Goal: Task Accomplishment & Management: Complete application form

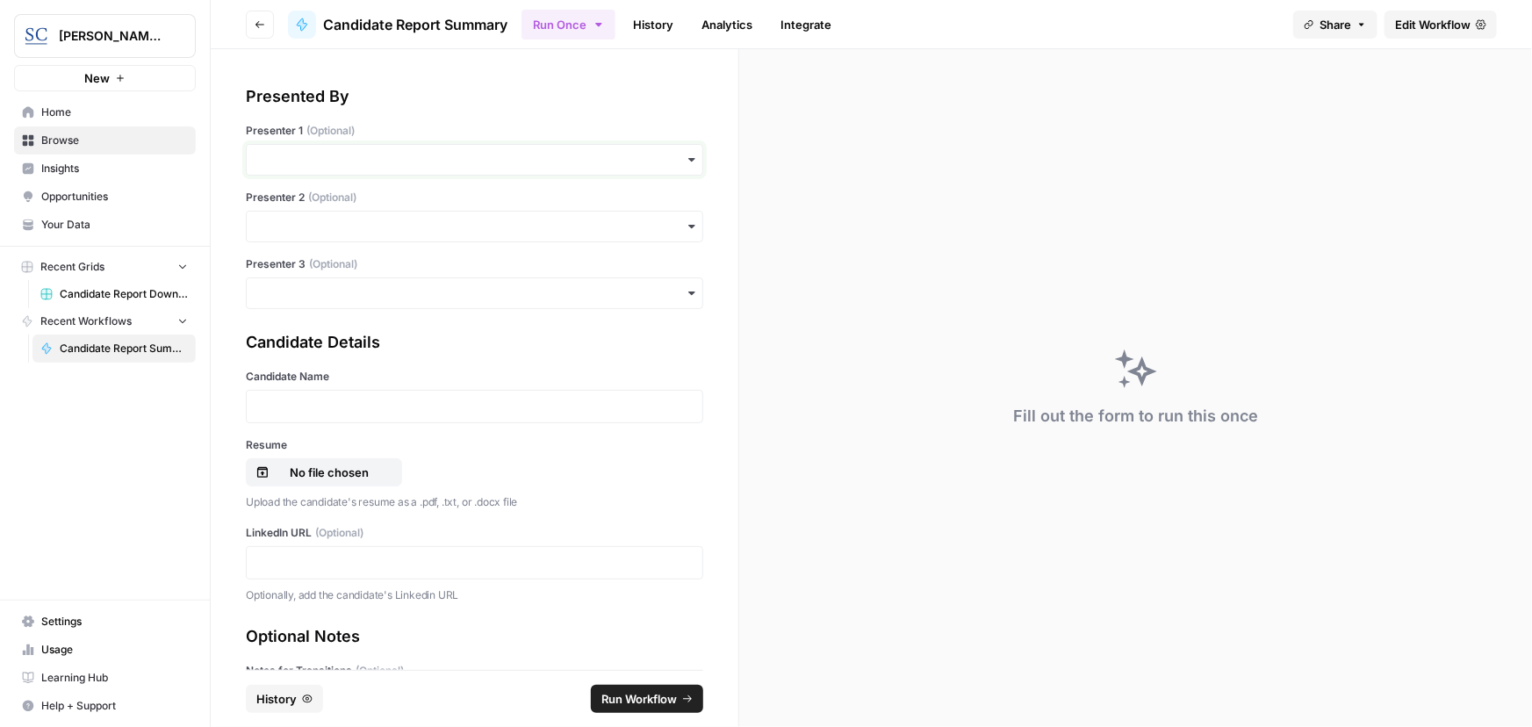
click at [459, 159] on input "Presenter 1 (Optional)" at bounding box center [474, 160] width 435 height 18
click at [377, 208] on div "[PERSON_NAME]" at bounding box center [469, 206] width 444 height 33
click at [507, 230] on input "Presenter 2 (Optional)" at bounding box center [474, 227] width 435 height 18
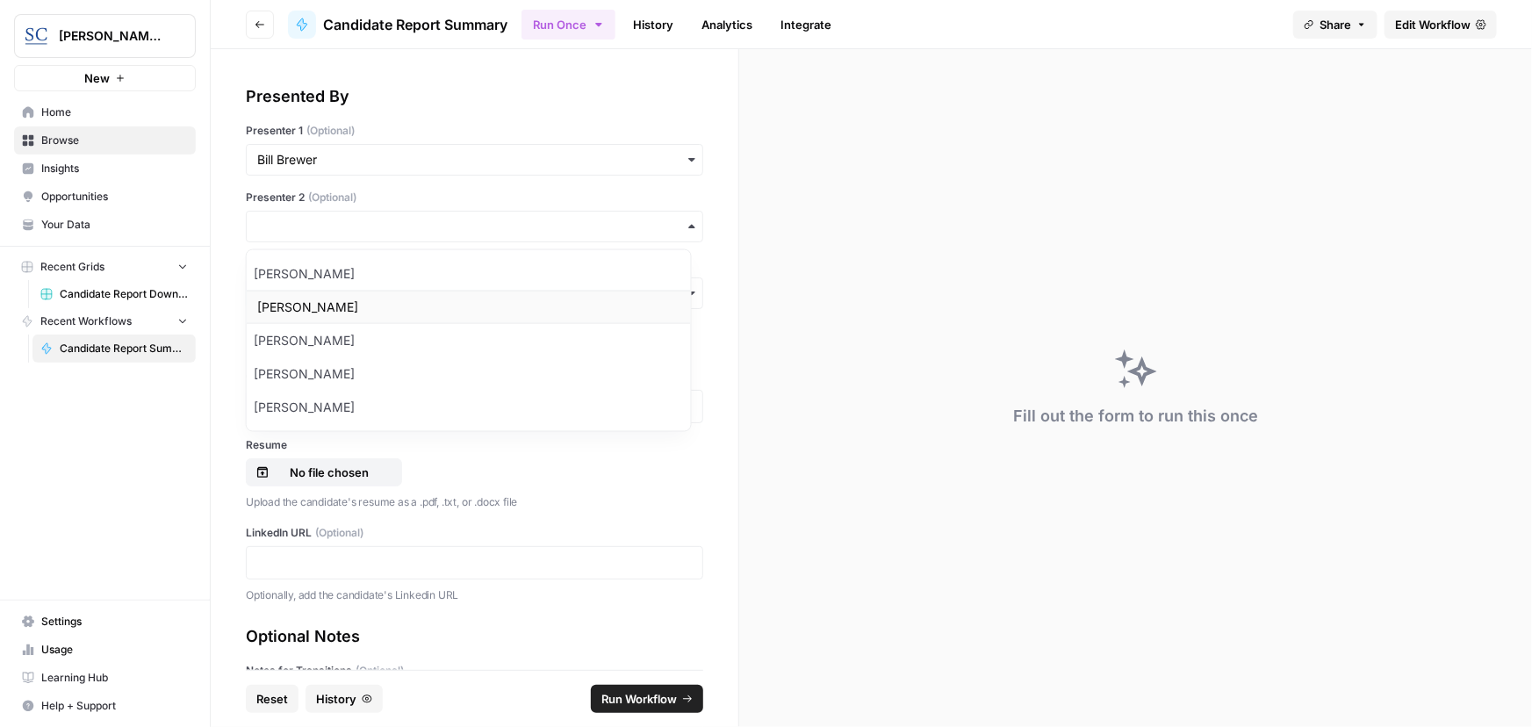
click at [399, 307] on div "[PERSON_NAME]" at bounding box center [469, 307] width 444 height 33
click at [390, 299] on input "Presenter 3 (Optional)" at bounding box center [474, 293] width 435 height 18
click at [871, 377] on div "Fill out the form to run this once" at bounding box center [1135, 388] width 793 height 678
click at [474, 411] on p at bounding box center [474, 407] width 435 height 18
click at [371, 413] on p at bounding box center [474, 407] width 435 height 18
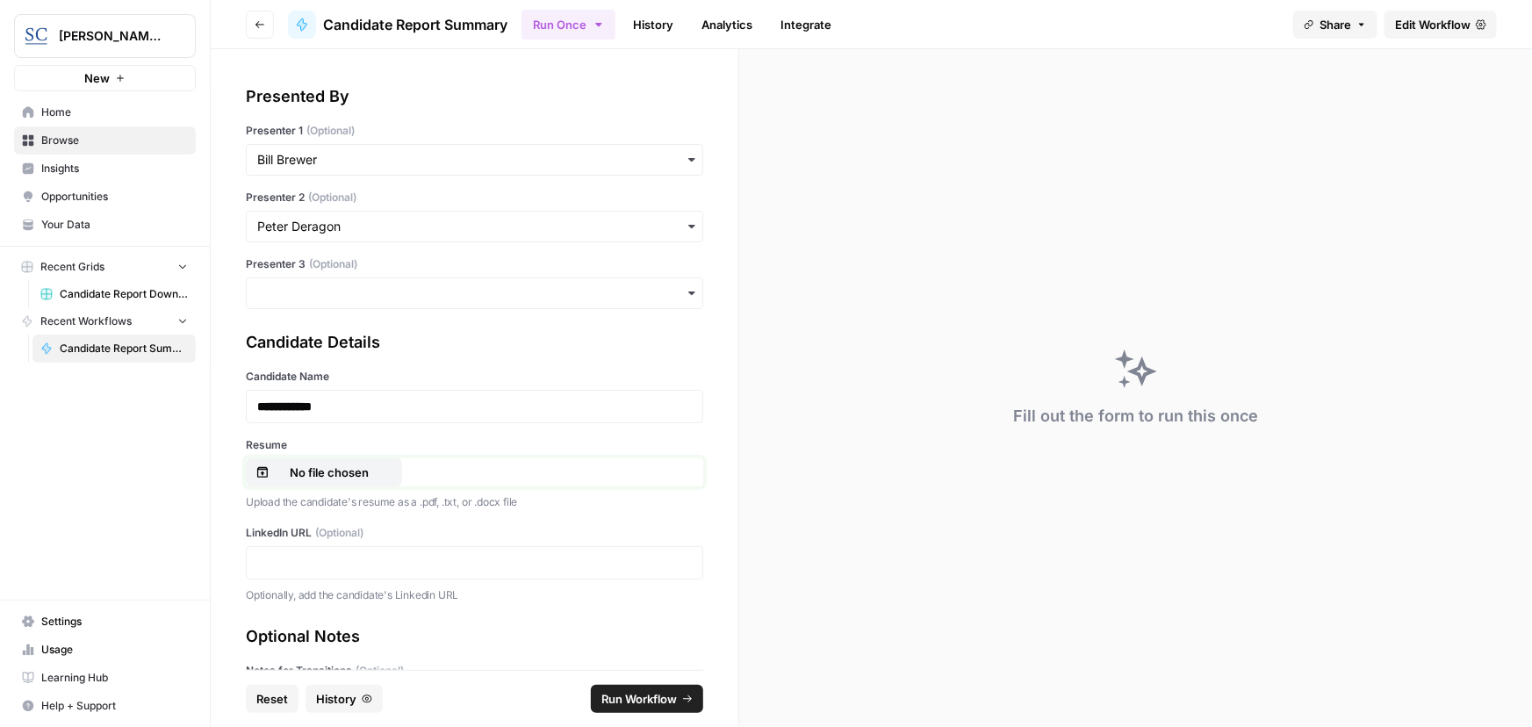
click at [327, 467] on p "No file chosen" at bounding box center [329, 473] width 112 height 18
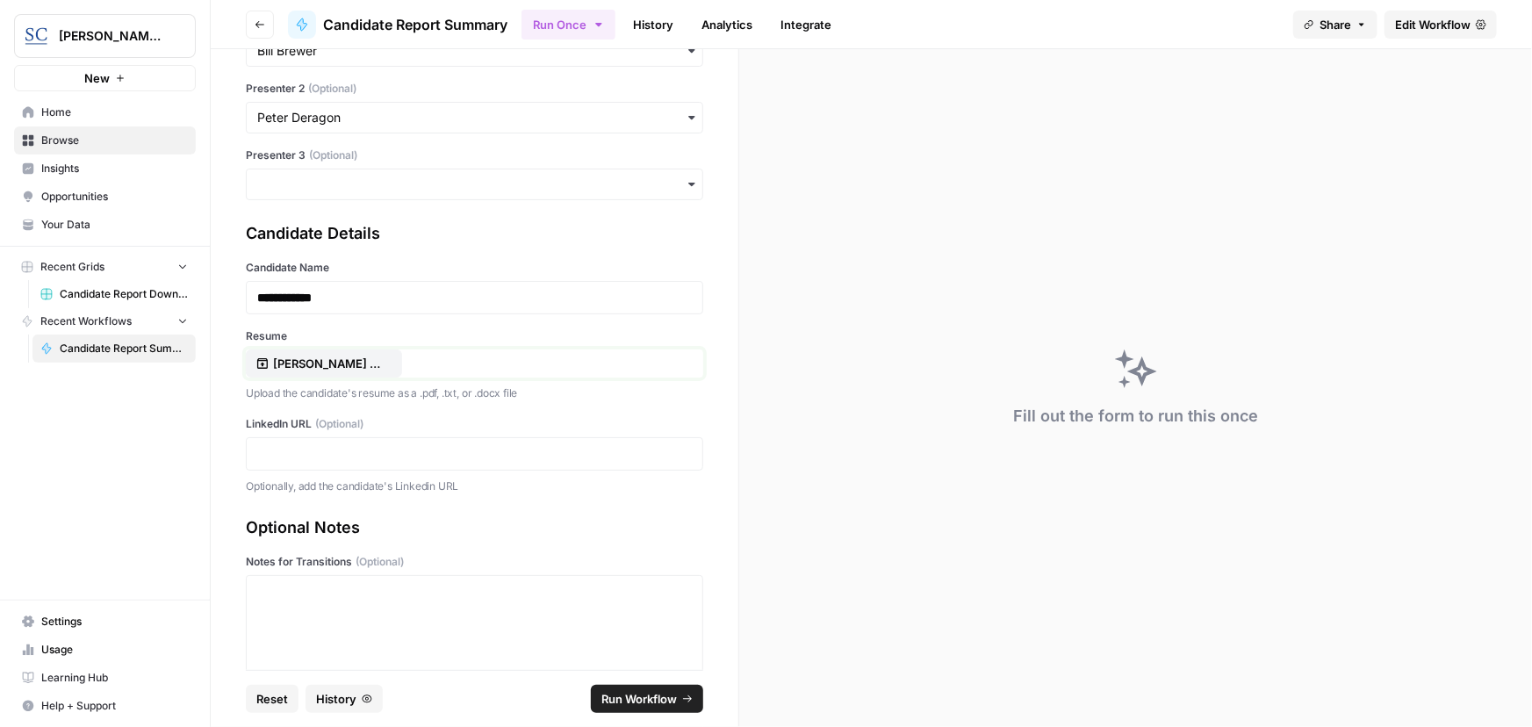
scroll to position [159, 0]
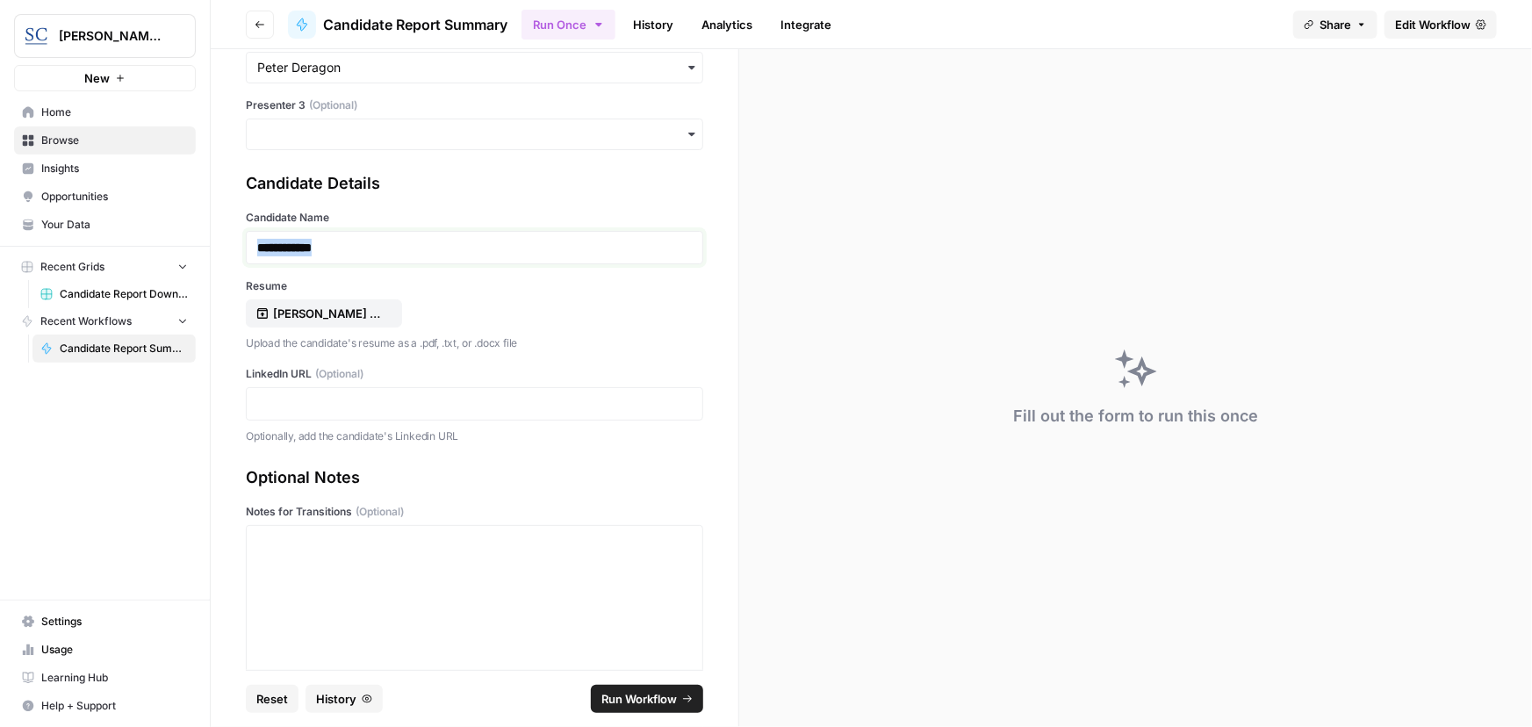
drag, startPoint x: 347, startPoint y: 246, endPoint x: 184, endPoint y: 243, distance: 162.4
click at [184, 243] on div "**********" at bounding box center [766, 363] width 1532 height 727
copy strong "**********"
click at [388, 406] on p at bounding box center [474, 404] width 435 height 18
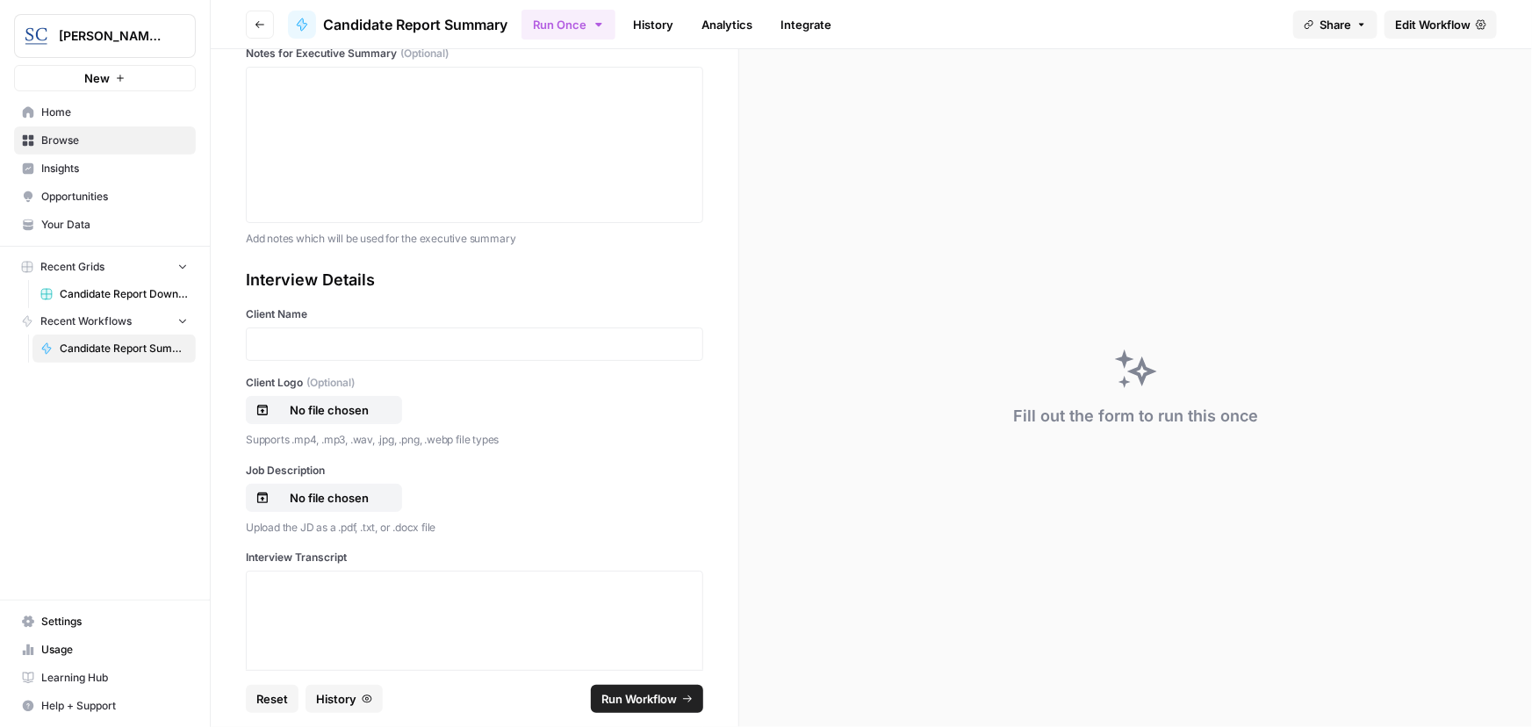
scroll to position [852, 0]
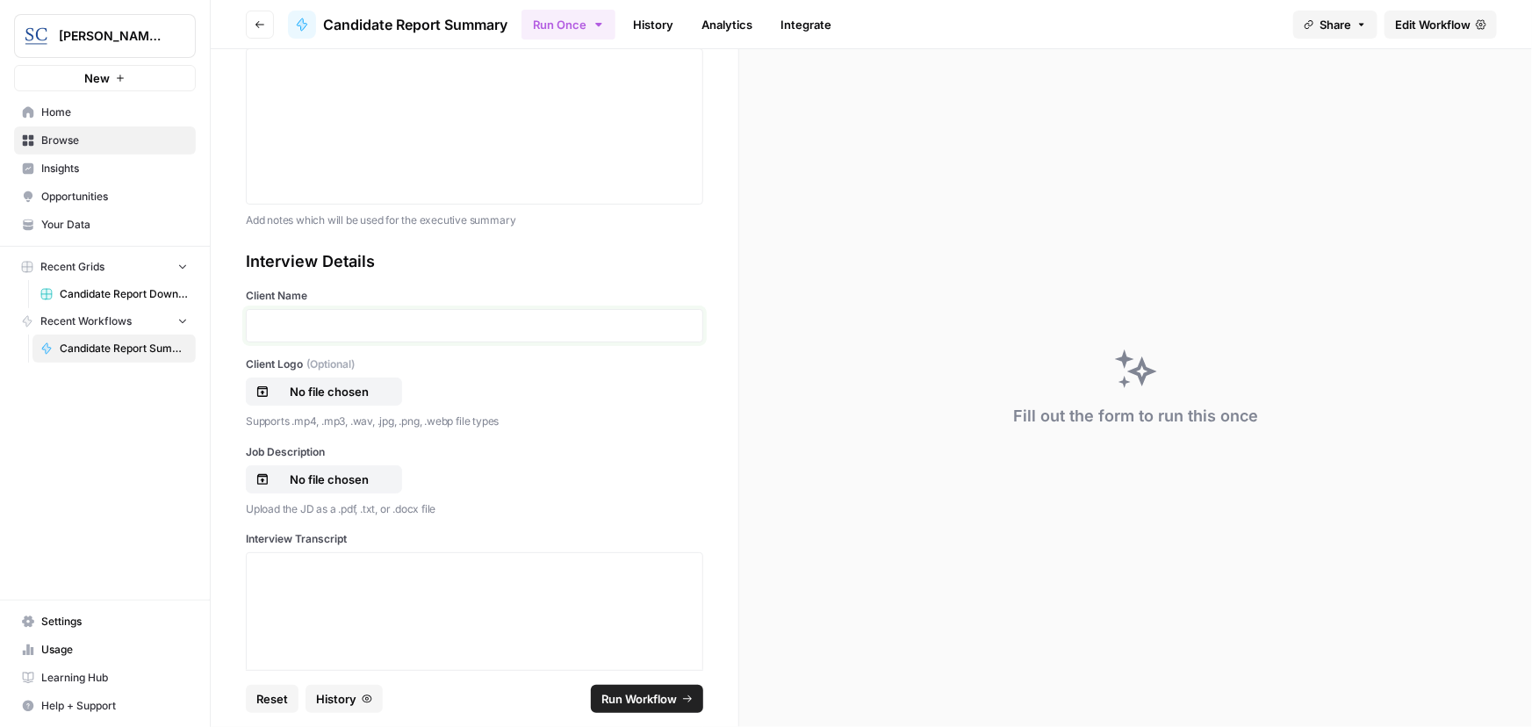
click at [381, 332] on p at bounding box center [474, 326] width 435 height 18
click at [349, 399] on p "No file chosen" at bounding box center [329, 392] width 112 height 18
click at [356, 485] on p "No file chosen" at bounding box center [329, 480] width 112 height 18
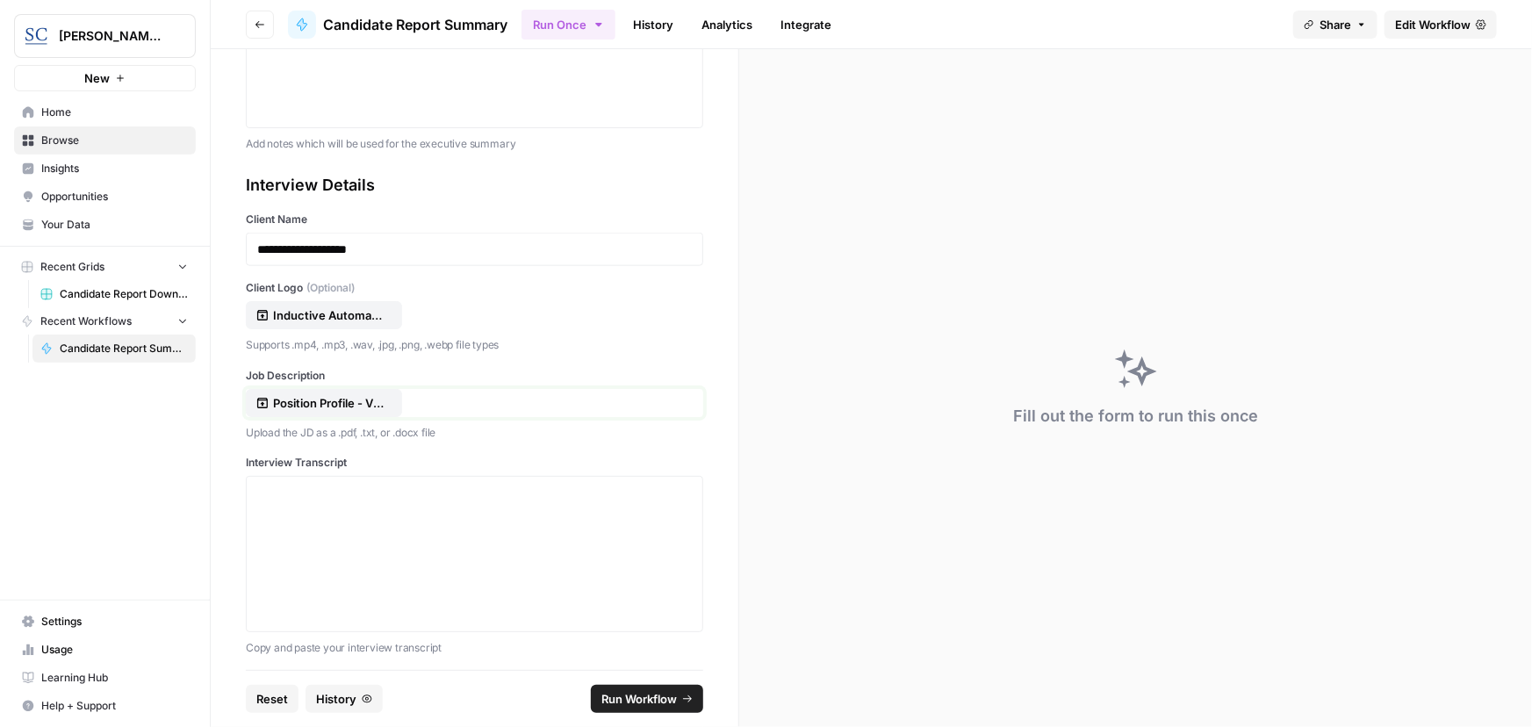
scroll to position [933, 0]
click at [429, 489] on p at bounding box center [474, 487] width 435 height 18
click at [500, 569] on div at bounding box center [474, 548] width 435 height 140
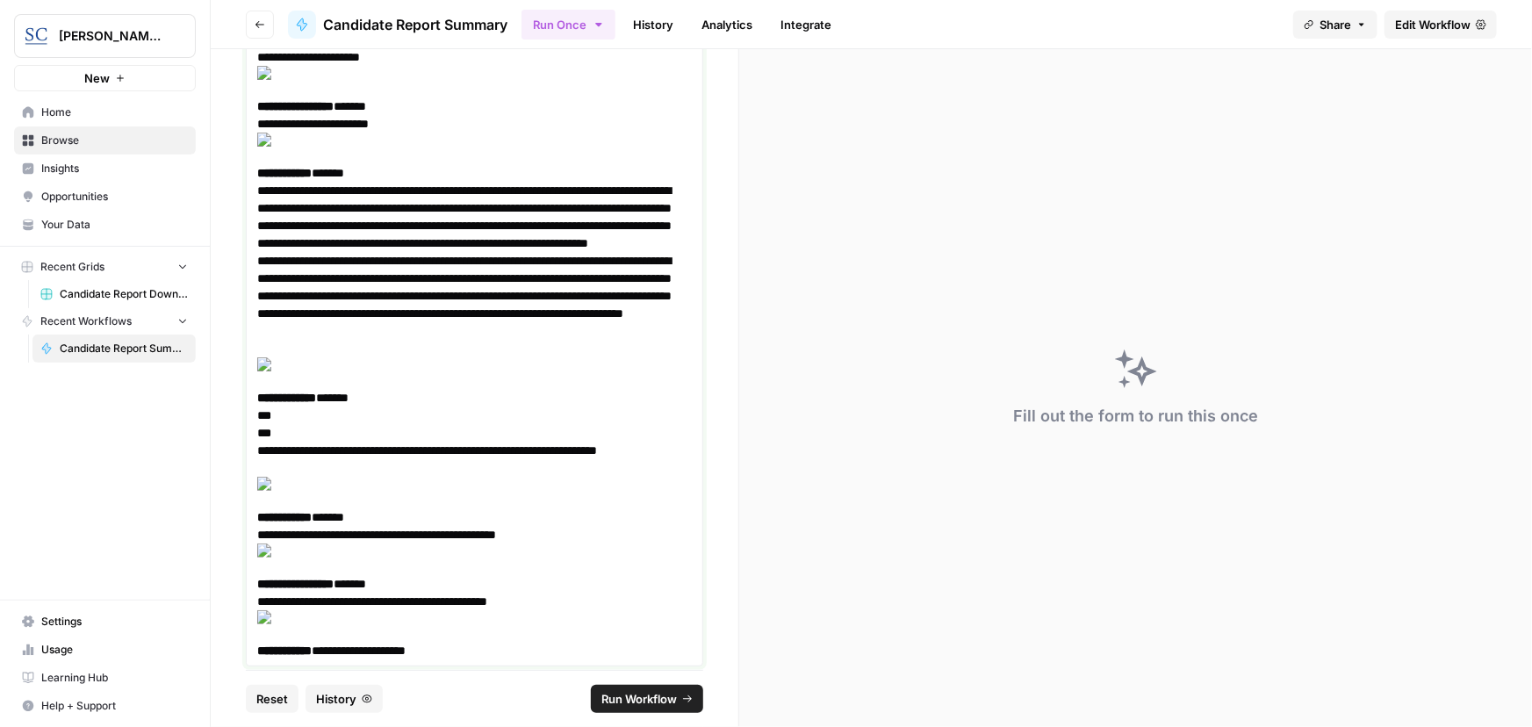
scroll to position [28339, 0]
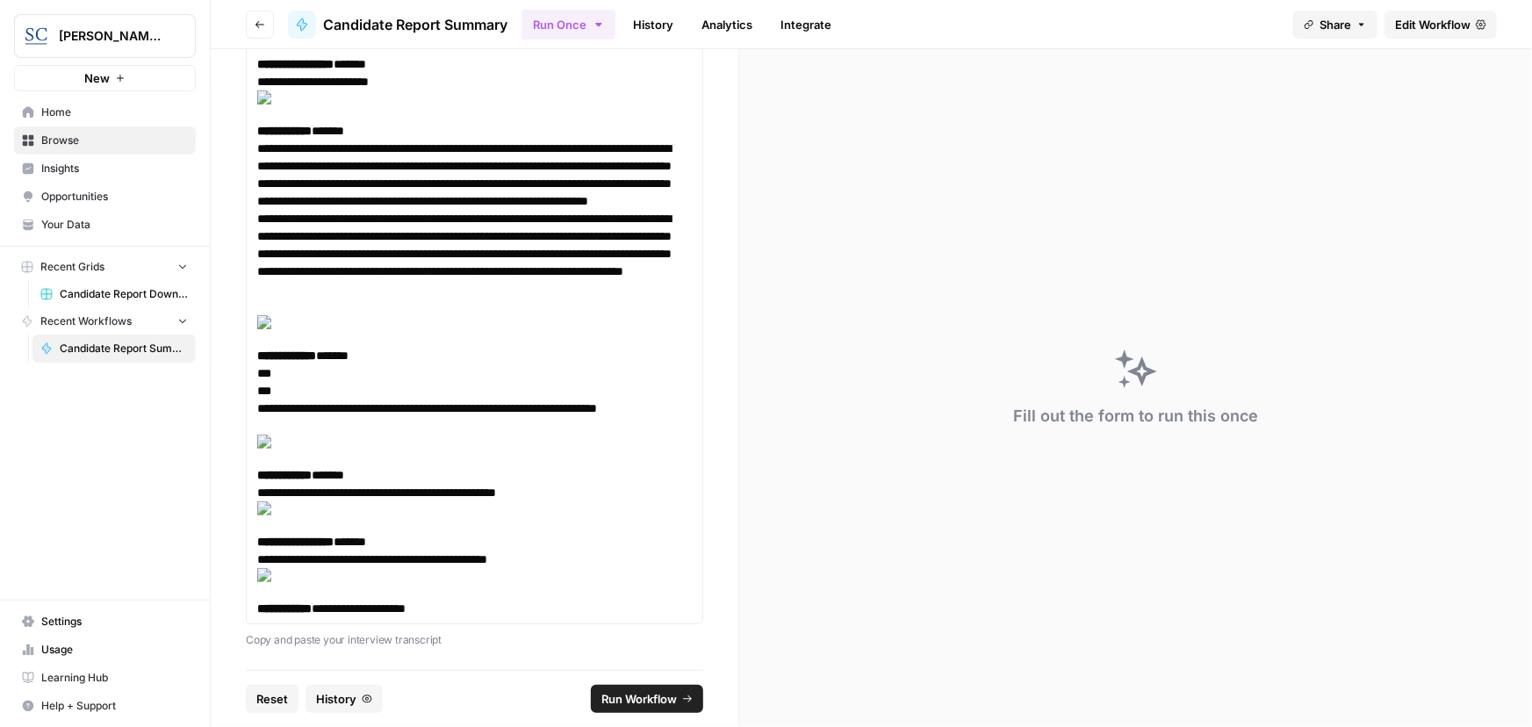
click at [636, 697] on span "Run Workflow" at bounding box center [638, 699] width 75 height 18
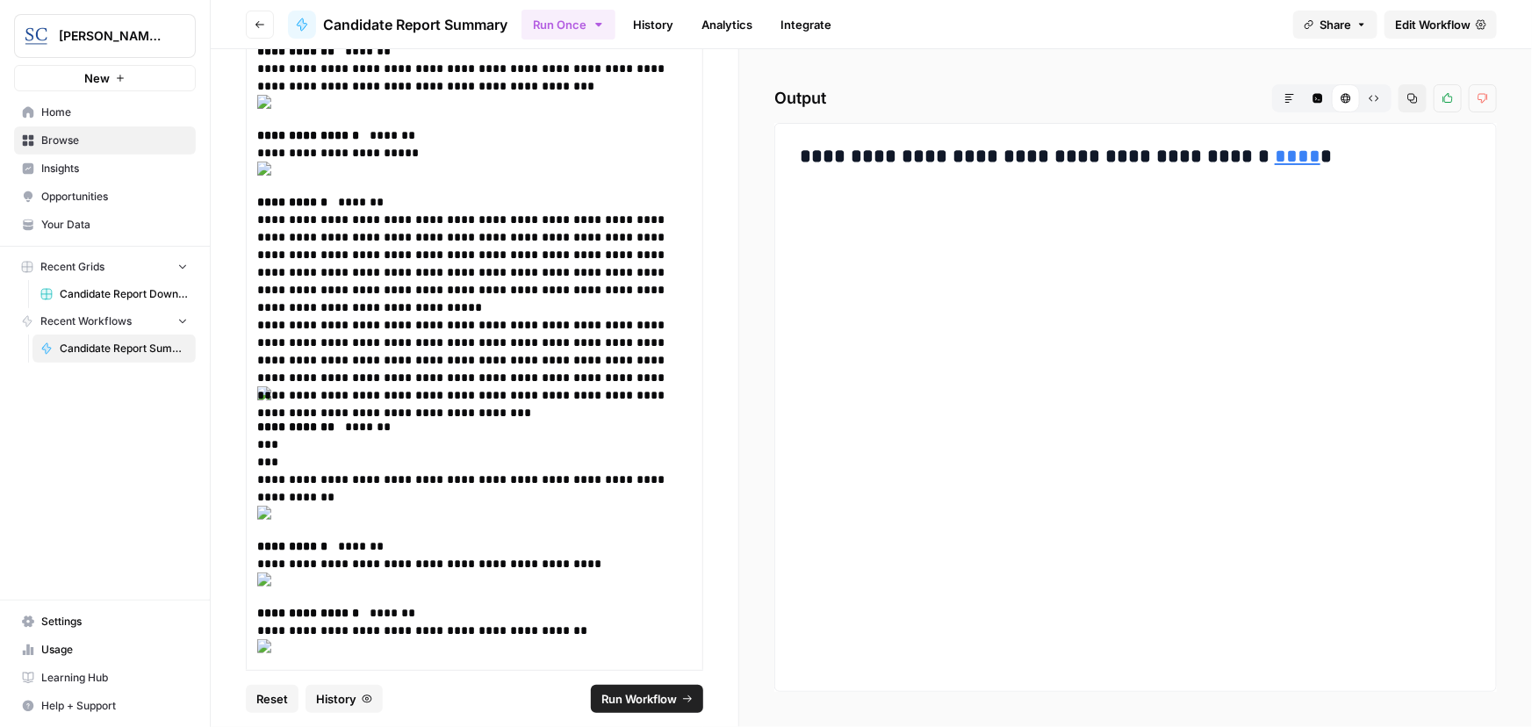
click at [1275, 149] on link "****" at bounding box center [1298, 156] width 46 height 19
